Goal: Task Accomplishment & Management: Use online tool/utility

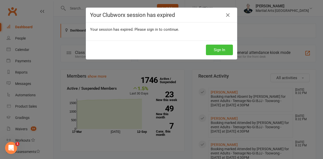
click at [218, 51] on button "Sign In" at bounding box center [219, 50] width 27 height 11
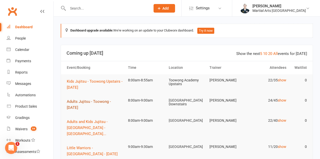
click at [100, 101] on span "Adults Jujitsu - Toowong - [DATE]" at bounding box center [89, 105] width 44 height 11
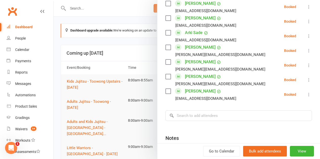
scroll to position [344, 0]
click at [143, 71] on div at bounding box center [187, 79] width 266 height 159
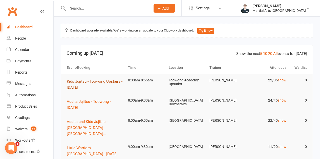
click at [96, 81] on span "Kids Jujitsu - Toowong Upstairs - [DATE]" at bounding box center [95, 84] width 56 height 11
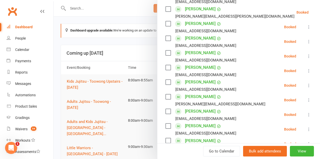
scroll to position [303, 0]
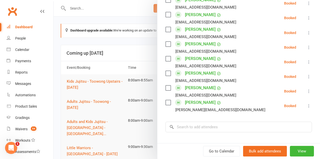
click at [80, 82] on div at bounding box center [187, 79] width 266 height 159
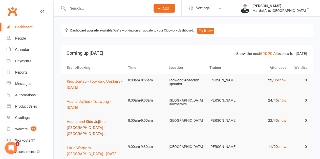
click at [99, 122] on span "Adults and Kids Jujitsu - Jamboree Heights - Satur..." at bounding box center [87, 128] width 41 height 17
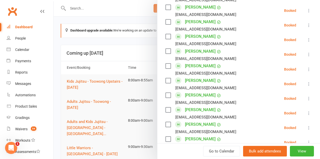
scroll to position [328, 0]
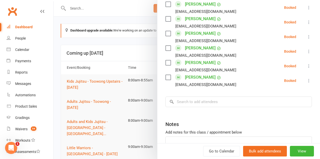
click at [104, 96] on div at bounding box center [187, 79] width 266 height 159
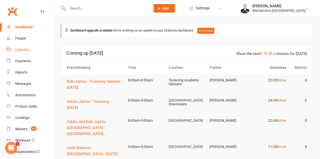
click at [32, 45] on link "Calendar" at bounding box center [30, 49] width 47 height 11
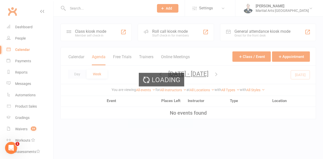
click at [30, 50] on div "Loading" at bounding box center [161, 79] width 323 height 159
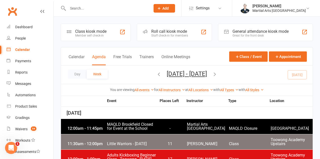
click at [30, 50] on link "Calendar" at bounding box center [30, 49] width 47 height 11
click at [217, 73] on icon "button" at bounding box center [215, 74] width 6 height 6
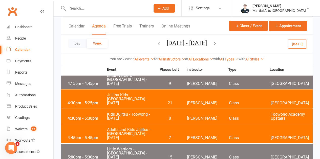
scroll to position [808, 0]
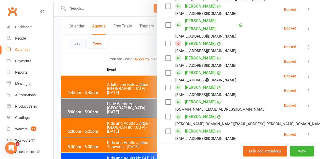
scroll to position [328, 0]
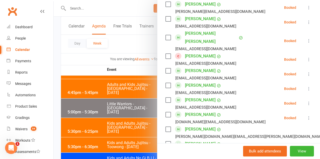
click at [306, 57] on icon at bounding box center [308, 59] width 5 height 5
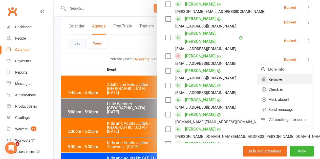
click at [275, 75] on link "Remove" at bounding box center [284, 80] width 54 height 10
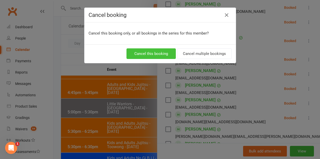
click at [153, 54] on button "Cancel this booking" at bounding box center [150, 54] width 49 height 11
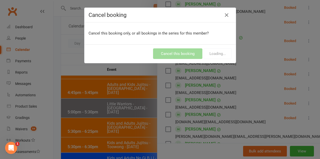
click at [109, 109] on div "Cancel booking Cancel this booking only, or all bookings in the series for this…" at bounding box center [160, 79] width 320 height 159
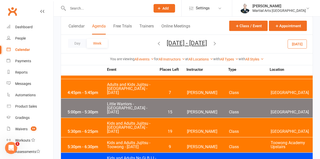
click at [217, 45] on icon "button" at bounding box center [215, 44] width 6 height 6
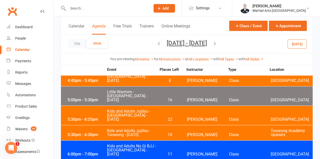
scroll to position [935, 0]
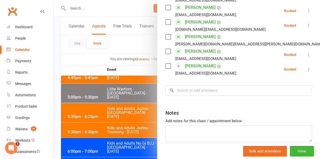
scroll to position [393, 0]
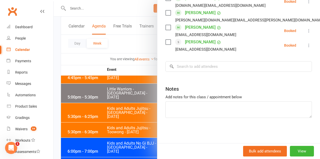
click at [199, 69] on input "search" at bounding box center [238, 66] width 146 height 11
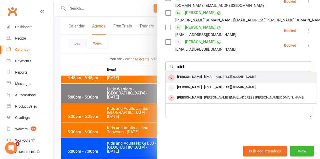
type input "minh"
click at [191, 76] on div "[PERSON_NAME]" at bounding box center [189, 77] width 29 height 7
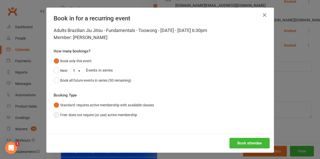
click at [108, 115] on button "Free: does not require (or use) active membership" at bounding box center [95, 115] width 83 height 10
click at [254, 148] on button "Book attendee" at bounding box center [249, 143] width 40 height 11
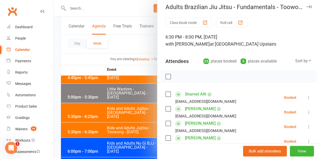
scroll to position [0, 0]
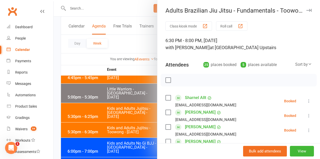
click at [121, 99] on div at bounding box center [187, 79] width 266 height 159
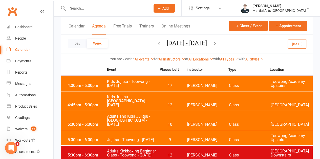
scroll to position [1339, 0]
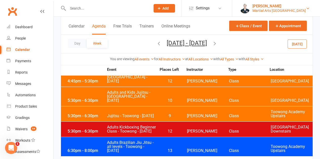
click at [296, 9] on div "Martial Arts [GEOGRAPHIC_DATA]" at bounding box center [278, 10] width 53 height 5
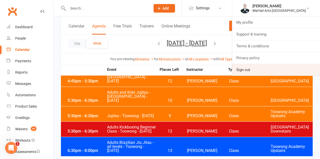
click at [252, 67] on link "Sign out" at bounding box center [276, 70] width 88 height 12
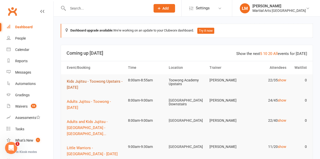
click at [117, 84] on button "Kids Jujitsu - Toowong Upstairs - [DATE]" at bounding box center [95, 85] width 57 height 12
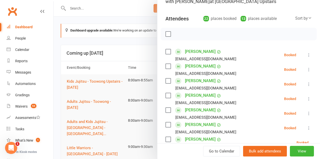
scroll to position [51, 0]
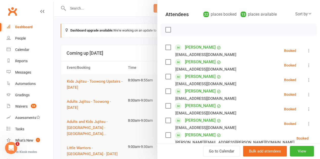
click at [87, 6] on div at bounding box center [187, 79] width 266 height 159
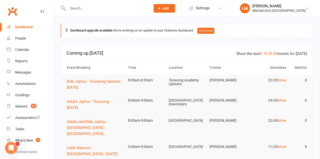
click at [84, 9] on input "text" at bounding box center [106, 8] width 81 height 7
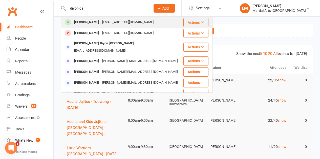
type input "diyon da"
click at [86, 22] on div "[PERSON_NAME]" at bounding box center [87, 22] width 28 height 7
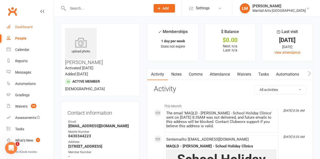
click at [29, 25] on div "Dashboard" at bounding box center [23, 27] width 17 height 4
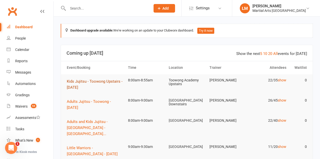
click at [109, 80] on span "Kids Jujitsu - Toowong Upstairs - [DATE]" at bounding box center [95, 84] width 56 height 11
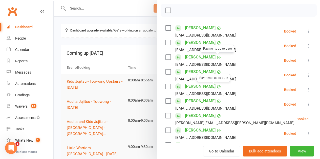
scroll to position [76, 0]
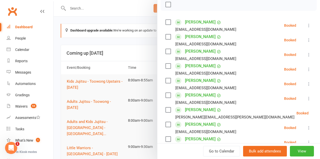
click at [166, 22] on label at bounding box center [167, 22] width 5 height 5
click at [165, 37] on label at bounding box center [167, 36] width 5 height 5
click at [166, 51] on label at bounding box center [167, 51] width 5 height 5
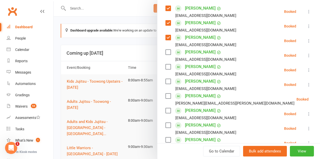
scroll to position [101, 0]
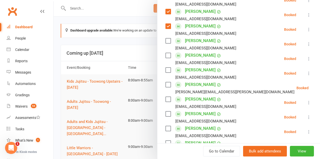
click at [165, 56] on label at bounding box center [167, 55] width 5 height 5
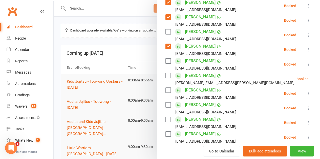
scroll to position [126, 0]
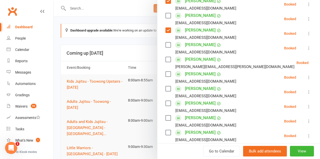
click at [165, 60] on label at bounding box center [167, 59] width 5 height 5
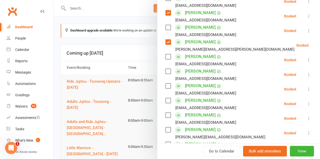
scroll to position [152, 0]
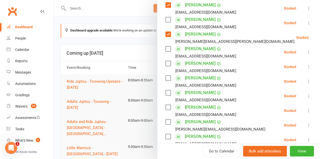
click at [165, 50] on label at bounding box center [167, 48] width 5 height 5
click at [165, 63] on label at bounding box center [167, 63] width 5 height 5
click at [165, 76] on label at bounding box center [167, 78] width 5 height 5
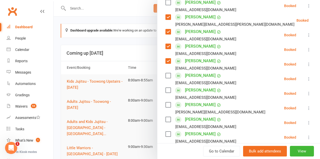
scroll to position [177, 0]
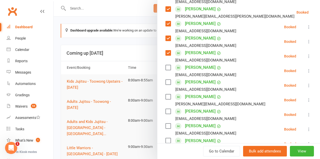
click at [165, 65] on div "[PERSON_NAME] [EMAIL_ADDRESS][DOMAIN_NAME]" at bounding box center [201, 71] width 73 height 15
click at [165, 67] on label at bounding box center [167, 67] width 5 height 5
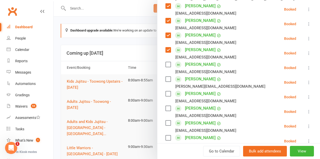
scroll to position [202, 0]
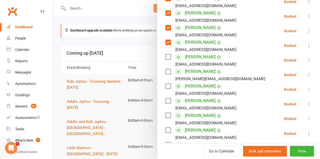
click at [165, 73] on label at bounding box center [167, 71] width 5 height 5
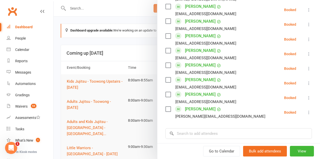
scroll to position [328, 0]
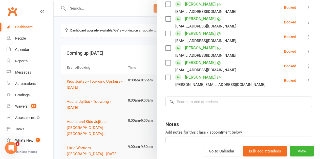
click at [165, 78] on label at bounding box center [167, 77] width 5 height 5
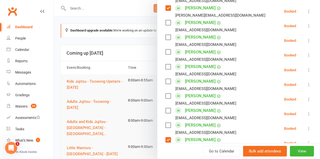
scroll to position [278, 0]
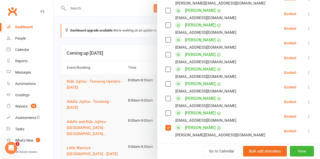
click at [165, 112] on label at bounding box center [167, 113] width 5 height 5
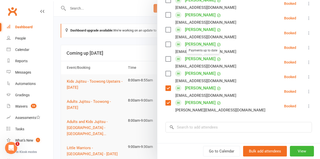
scroll to position [303, 0]
click at [179, 129] on input "search" at bounding box center [238, 127] width 146 height 11
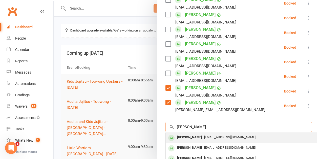
type input "[PERSON_NAME]"
click at [184, 138] on div "[PERSON_NAME]" at bounding box center [189, 137] width 29 height 7
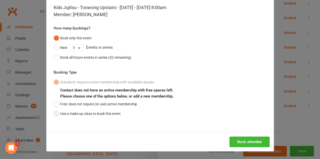
click at [99, 115] on button "Use a make-up class to book this event" at bounding box center [87, 114] width 67 height 10
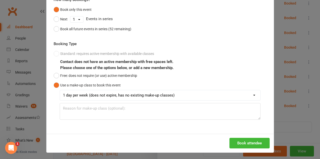
scroll to position [53, 0]
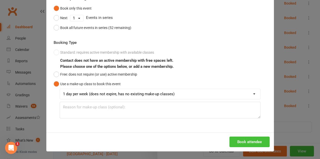
click at [236, 144] on button "Book attendee" at bounding box center [249, 142] width 40 height 11
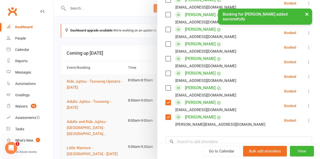
drag, startPoint x: 181, startPoint y: 130, endPoint x: 177, endPoint y: 135, distance: 6.4
click at [177, 142] on input "search" at bounding box center [238, 142] width 146 height 11
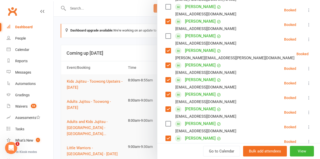
scroll to position [76, 0]
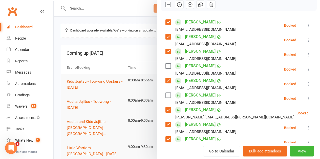
click at [165, 97] on label at bounding box center [167, 95] width 5 height 5
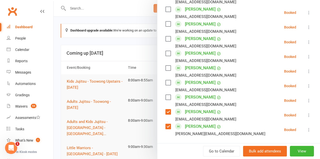
scroll to position [277, 0]
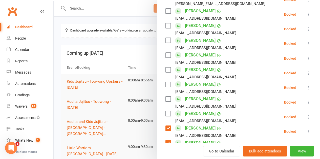
click at [165, 40] on label at bounding box center [167, 40] width 5 height 5
click at [165, 24] on label at bounding box center [167, 25] width 5 height 5
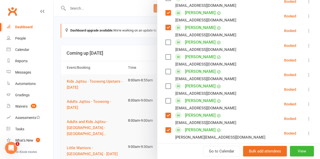
scroll to position [303, 0]
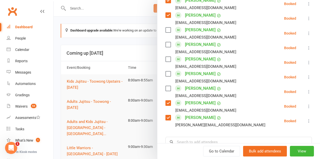
click at [165, 57] on label at bounding box center [167, 59] width 5 height 5
click at [165, 46] on label at bounding box center [167, 44] width 5 height 5
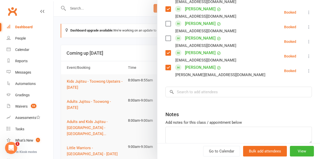
scroll to position [353, 0]
click at [186, 97] on input "search" at bounding box center [238, 92] width 146 height 11
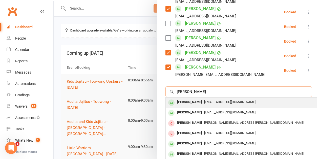
type input "[PERSON_NAME]"
click at [188, 102] on div "[PERSON_NAME]" at bounding box center [189, 102] width 29 height 7
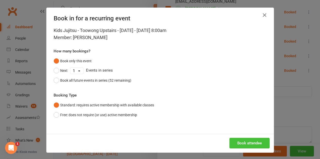
click at [235, 140] on button "Book attendee" at bounding box center [249, 143] width 40 height 11
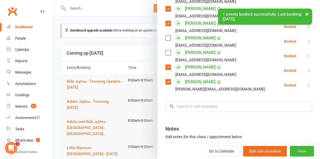
scroll to position [368, 0]
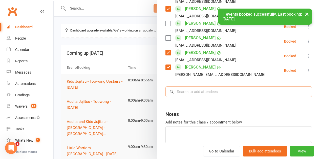
click at [184, 94] on input "search" at bounding box center [238, 92] width 146 height 11
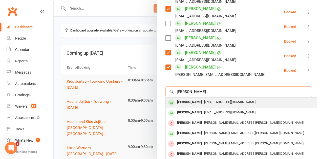
type input "[PERSON_NAME]"
click at [188, 99] on div "[PERSON_NAME]" at bounding box center [189, 102] width 29 height 7
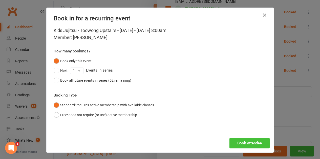
click at [242, 145] on button "Book attendee" at bounding box center [249, 143] width 40 height 11
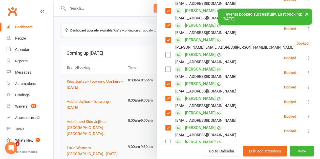
scroll to position [130, 0]
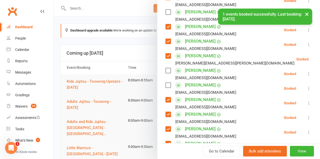
drag, startPoint x: 163, startPoint y: 70, endPoint x: 164, endPoint y: 76, distance: 5.1
click at [165, 71] on label at bounding box center [167, 70] width 5 height 5
click at [165, 85] on label at bounding box center [167, 85] width 5 height 5
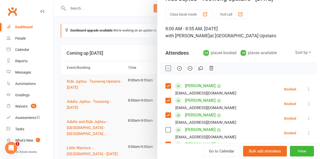
scroll to position [4, 0]
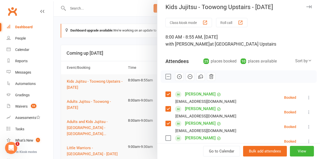
click at [176, 78] on icon "button" at bounding box center [179, 77] width 6 height 6
